Goal: Information Seeking & Learning: Learn about a topic

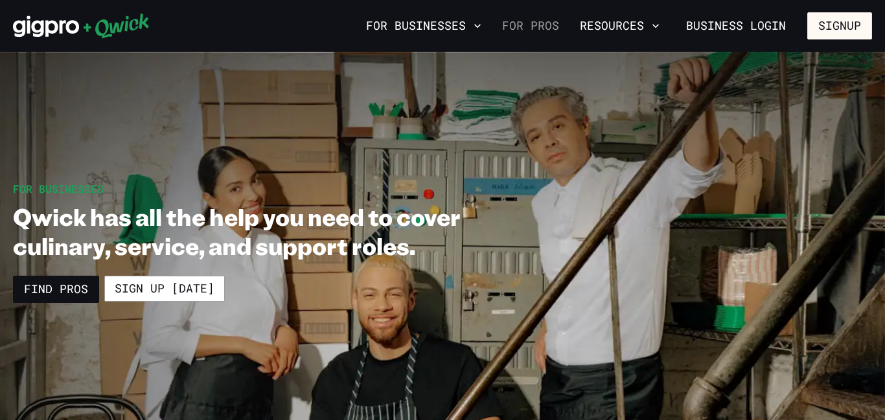
click at [538, 30] on link "For Pros" at bounding box center [530, 26] width 67 height 22
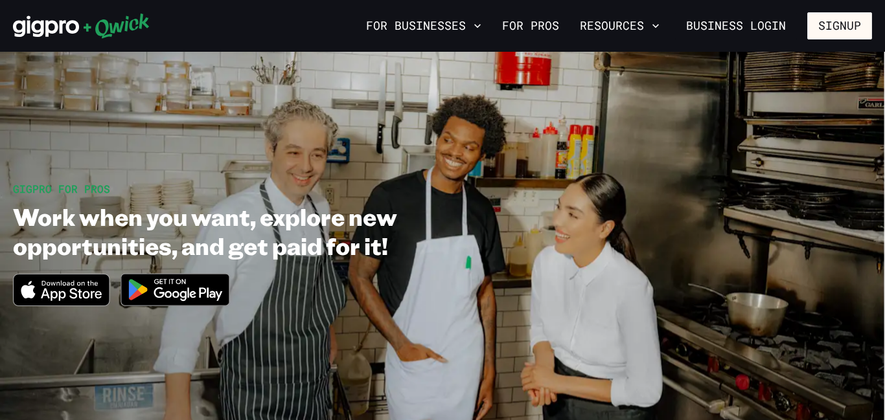
click at [185, 299] on img at bounding box center [176, 290] width 126 height 49
